Goal: Navigation & Orientation: Find specific page/section

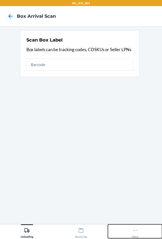
click at [137, 232] on icon at bounding box center [135, 231] width 6 height 6
